Goal: Check status: Check status

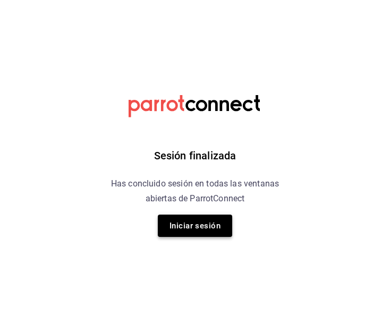
click at [180, 225] on button "Iniciar sesión" at bounding box center [195, 226] width 74 height 22
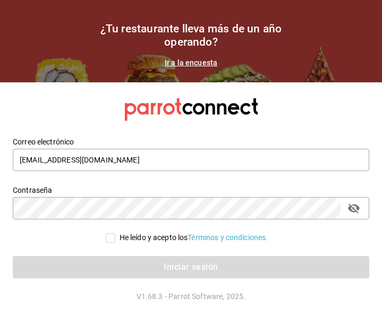
click at [106, 239] on input "He leído y acepto los Términos y condiciones." at bounding box center [111, 239] width 10 height 10
checkbox input "true"
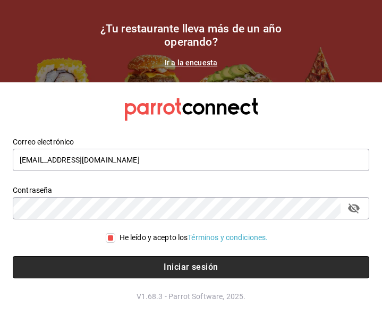
click at [136, 270] on button "Iniciar sesión" at bounding box center [191, 267] width 357 height 22
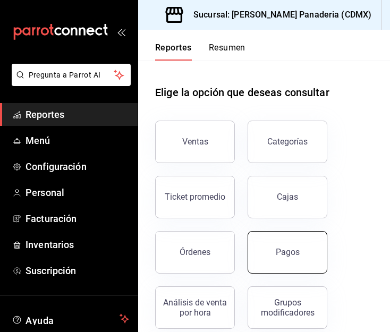
scroll to position [12, 0]
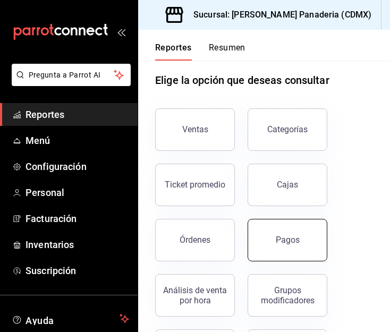
click at [265, 234] on button "Pagos" at bounding box center [288, 240] width 80 height 43
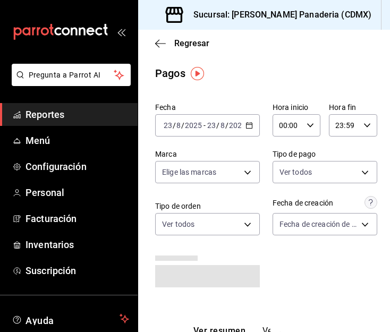
click at [247, 124] on icon "button" at bounding box center [249, 125] width 7 height 7
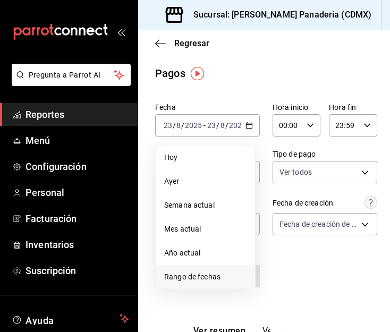
click at [216, 277] on span "Rango de fechas" at bounding box center [205, 277] width 82 height 11
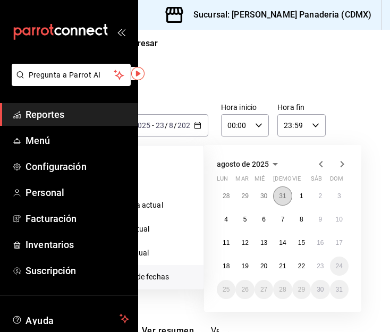
scroll to position [0, 60]
click at [298, 243] on abbr "15" at bounding box center [301, 242] width 7 height 7
click at [298, 245] on abbr "15" at bounding box center [301, 242] width 7 height 7
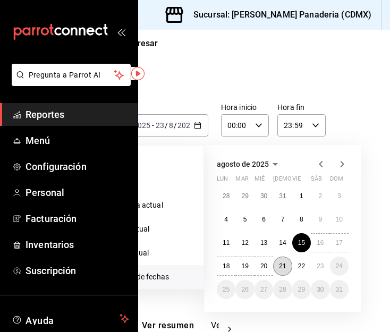
click at [279, 263] on abbr "21" at bounding box center [282, 266] width 7 height 7
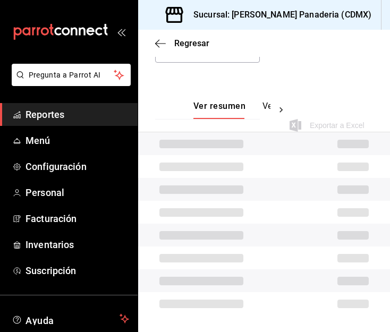
scroll to position [187, 0]
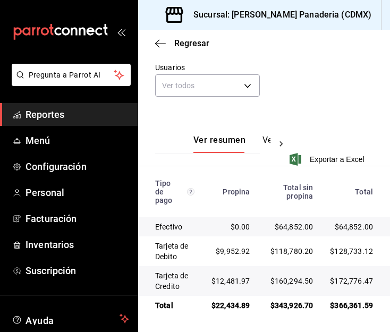
drag, startPoint x: 59, startPoint y: 115, endPoint x: 110, endPoint y: 107, distance: 51.7
click at [59, 115] on span "Reportes" at bounding box center [78, 114] width 104 height 14
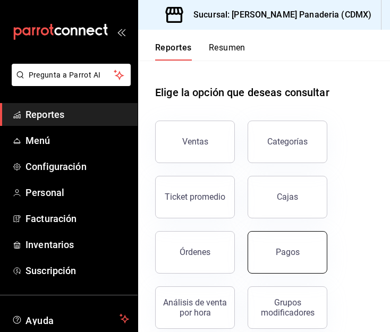
click at [274, 249] on button "Pagos" at bounding box center [288, 252] width 80 height 43
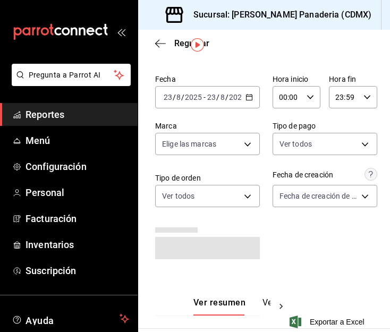
scroll to position [29, 0]
click at [246, 90] on div "2025-08-23 23 / 8 / 2025 - 2025-08-23 23 / 8 / 2025" at bounding box center [207, 97] width 105 height 22
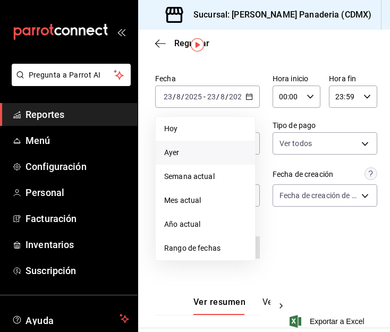
click at [226, 159] on li "Ayer" at bounding box center [205, 153] width 99 height 24
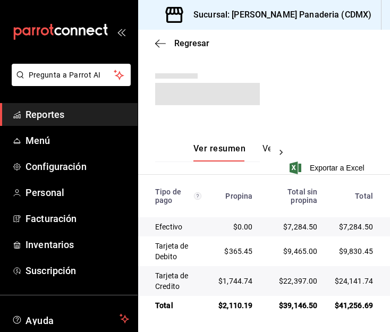
scroll to position [178, 0]
